Goal: Task Accomplishment & Management: Manage account settings

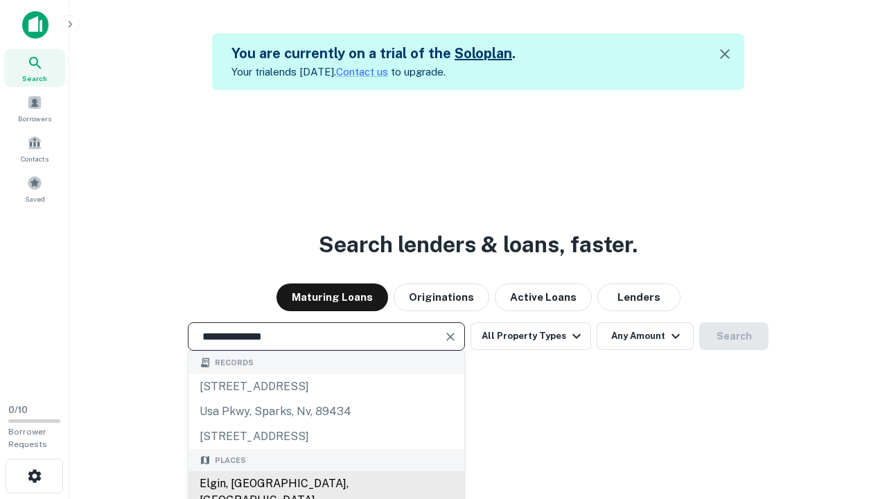
click at [326, 484] on div "Elgin, [GEOGRAPHIC_DATA], [GEOGRAPHIC_DATA]" at bounding box center [326, 492] width 276 height 42
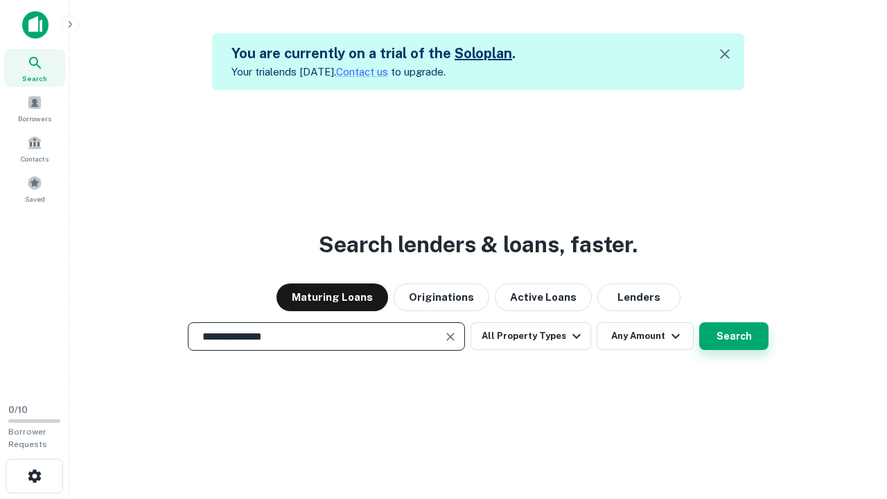
type input "**********"
click at [734, 336] on button "Search" at bounding box center [733, 336] width 69 height 28
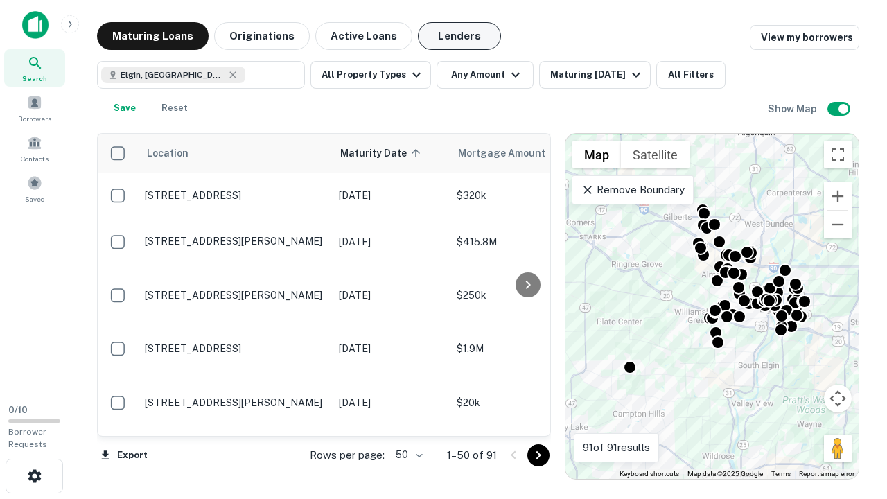
click at [459, 36] on button "Lenders" at bounding box center [459, 36] width 83 height 28
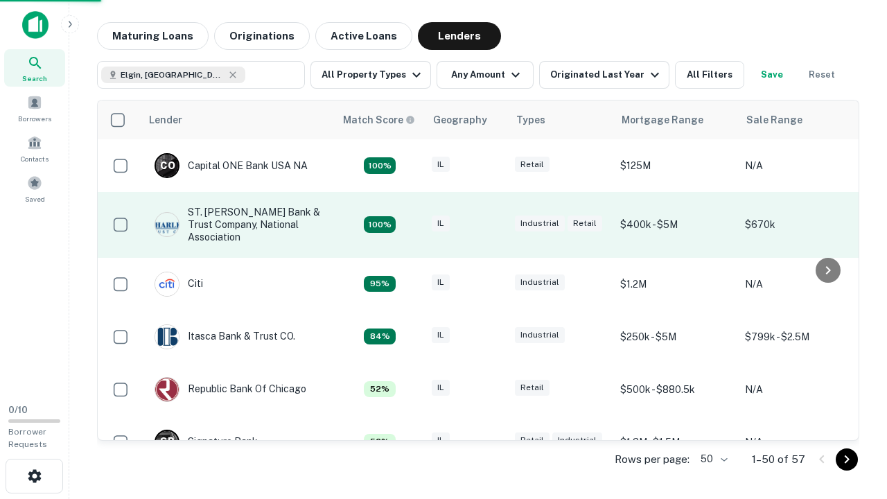
click at [492, 224] on div "IL" at bounding box center [466, 224] width 69 height 19
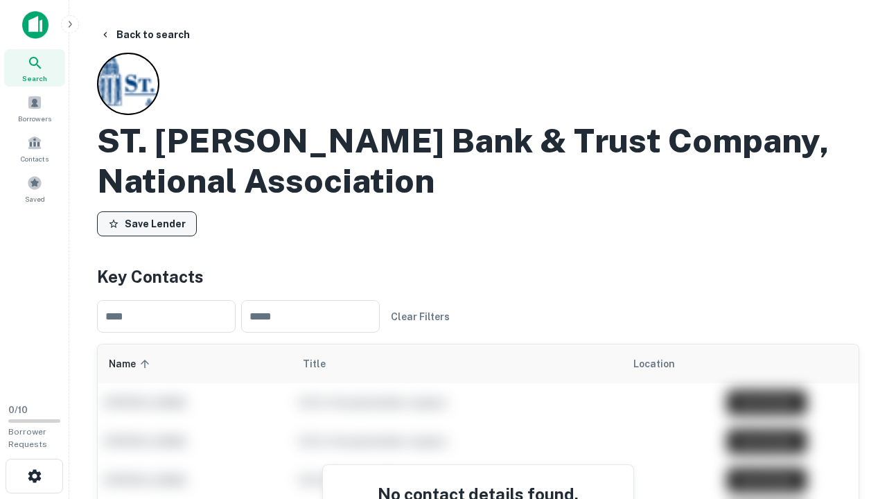
click at [147, 224] on button "Save Lender" at bounding box center [147, 223] width 100 height 25
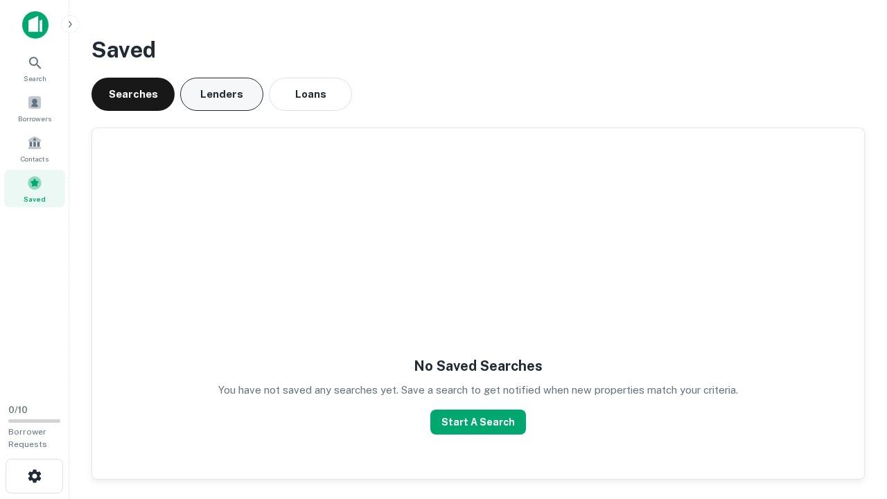
click at [222, 94] on button "Lenders" at bounding box center [221, 94] width 83 height 33
